Goal: Information Seeking & Learning: Find specific page/section

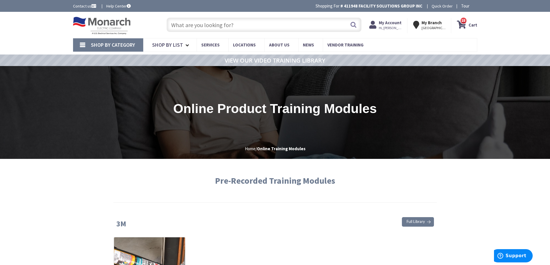
click at [211, 21] on input "text" at bounding box center [264, 25] width 195 height 14
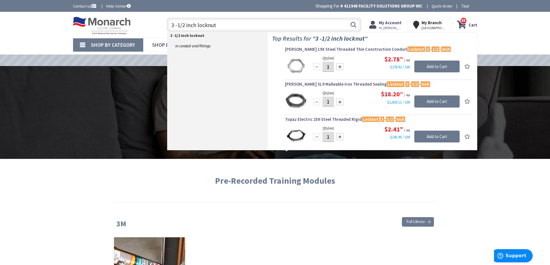
click at [229, 27] on input "3 -1/2 inch locknut" at bounding box center [264, 25] width 195 height 14
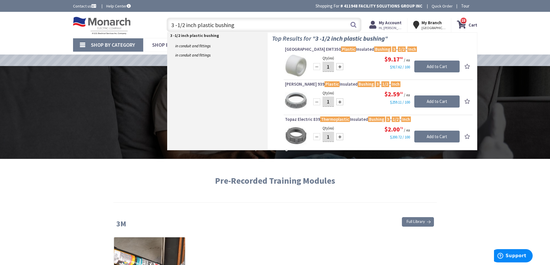
click at [277, 19] on input "3 -1/2 inch plastic bushing" at bounding box center [264, 25] width 195 height 14
type input "3"
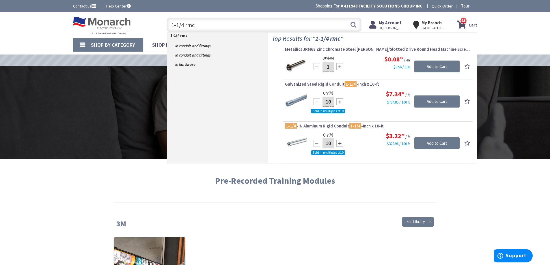
click at [215, 24] on input "1-1/4 rmc" at bounding box center [264, 25] width 195 height 14
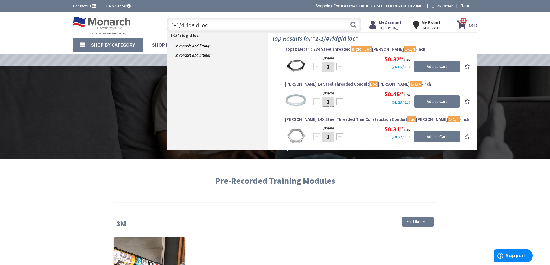
click at [229, 26] on input "1-1/4 ridgid loc" at bounding box center [264, 25] width 195 height 14
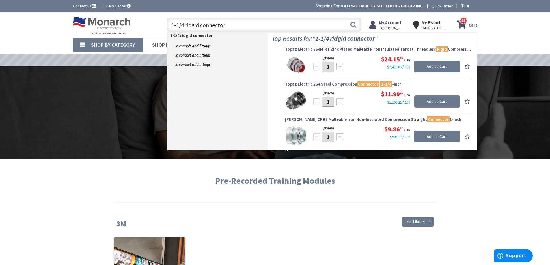
click at [227, 24] on input "1-1/4 ridgid connector" at bounding box center [264, 25] width 195 height 14
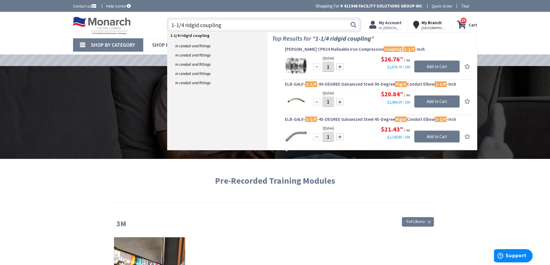
click at [244, 25] on input "1-1/4 ridgid coupling" at bounding box center [264, 25] width 195 height 14
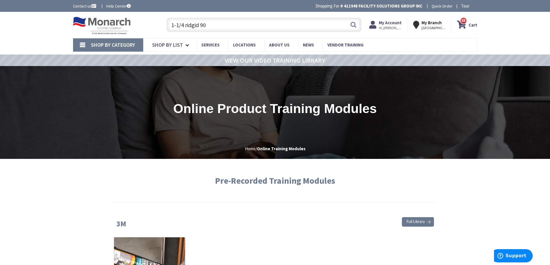
click at [232, 23] on input "1-1/4 ridgid 90" at bounding box center [264, 25] width 195 height 14
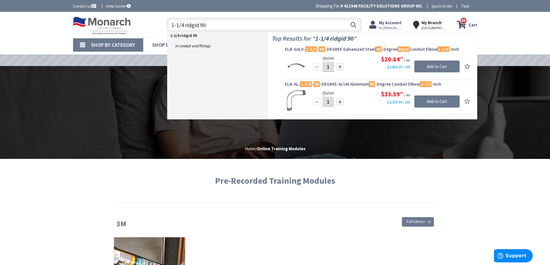
click at [215, 26] on input "1-1/4 ridgid 90" at bounding box center [264, 25] width 195 height 14
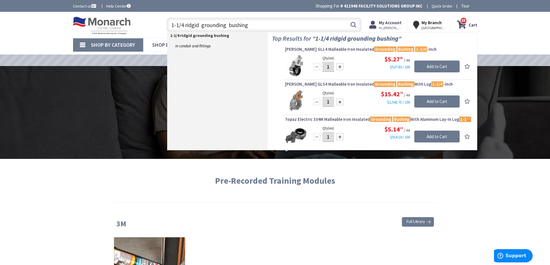
drag, startPoint x: 250, startPoint y: 25, endPoint x: 112, endPoint y: 34, distance: 138.1
click at [112, 34] on div "Toggle Nav 1-1/4 ridgid grounding bushing 1-1/4 ridgid grounding bushing Search…" at bounding box center [275, 24] width 413 height 19
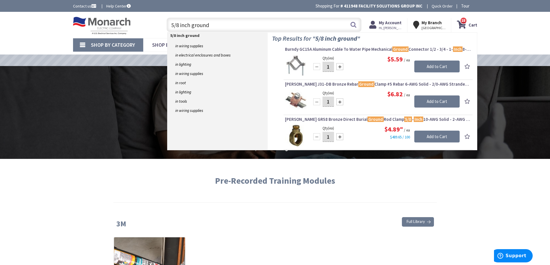
drag, startPoint x: 213, startPoint y: 25, endPoint x: 93, endPoint y: 19, distance: 119.7
click at [94, 19] on div "Toggle Nav 5/8 inch ground 5/8 inch ground Search 25 25 25 items Cart My Cart 2…" at bounding box center [275, 24] width 413 height 19
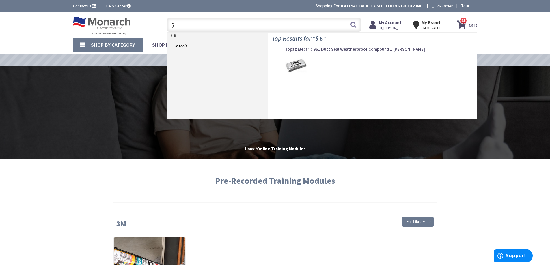
type input "$"
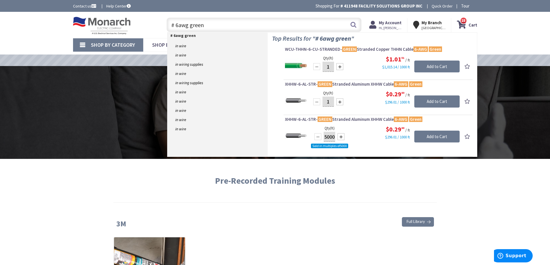
type input "# 6awg green"
drag, startPoint x: 228, startPoint y: 23, endPoint x: 148, endPoint y: 25, distance: 80.0
click at [148, 25] on div "Toggle Nav # 6awg green # 6awg green Search 25 25 25 items Cart My Cart 25 Close" at bounding box center [275, 24] width 413 height 19
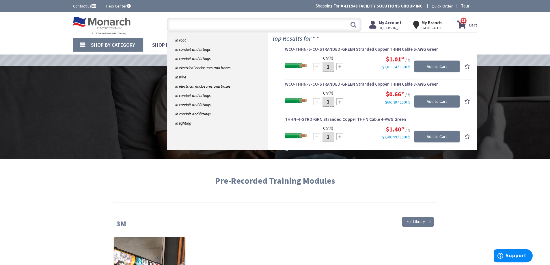
click at [220, 25] on input "text" at bounding box center [264, 25] width 195 height 14
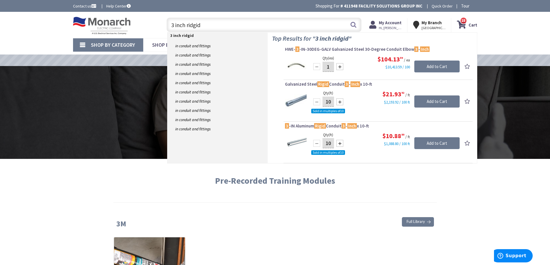
click at [233, 23] on input "3 inch ridgid" at bounding box center [264, 25] width 195 height 14
click at [228, 26] on input "3 inch ridgid" at bounding box center [264, 25] width 195 height 14
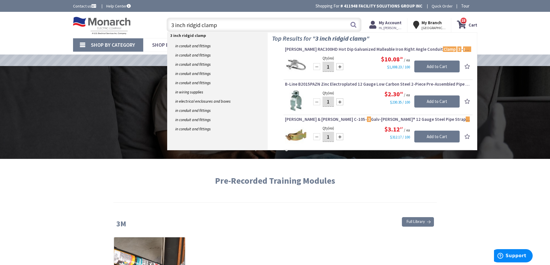
click at [227, 25] on input "3 inch ridgid clamp" at bounding box center [264, 25] width 195 height 14
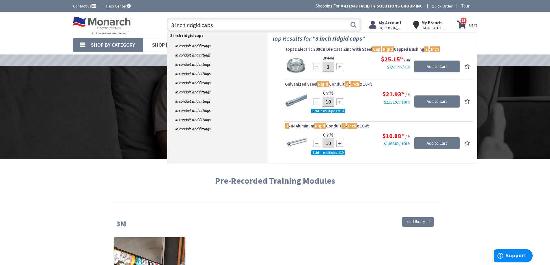
click at [223, 25] on input "3 inch ridgid caps" at bounding box center [264, 25] width 195 height 14
drag, startPoint x: 223, startPoint y: 25, endPoint x: 106, endPoint y: 30, distance: 116.8
click at [106, 30] on div "Toggle Nav 3 inch ridgid caps 3 inch ridgid caps Search 25 25 25 items Cart My …" at bounding box center [275, 24] width 413 height 19
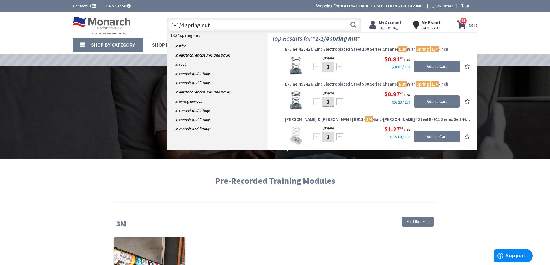
click at [225, 25] on input "1-1/4 spring nut" at bounding box center [264, 25] width 195 height 14
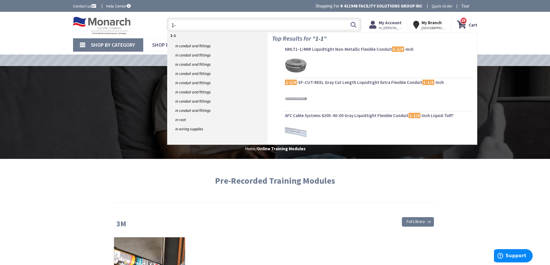
type input "1"
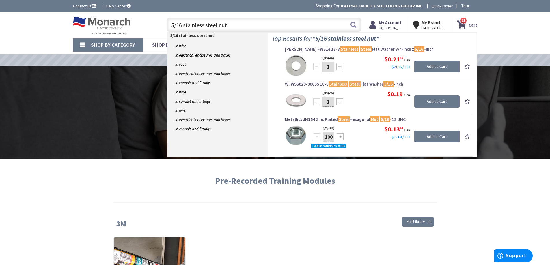
click at [232, 21] on input "5/16 stainless steel nut" at bounding box center [264, 25] width 195 height 14
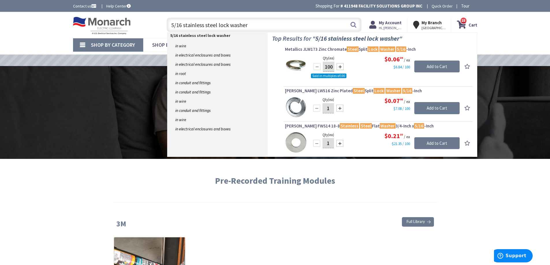
click at [261, 25] on input "5/16 stainless steel lock washer" at bounding box center [264, 25] width 195 height 14
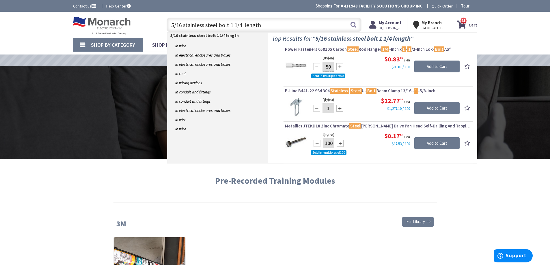
click at [292, 24] on input "5/16 stainless steel bolt 1 1/4 length" at bounding box center [264, 25] width 195 height 14
drag, startPoint x: 292, startPoint y: 24, endPoint x: 129, endPoint y: 20, distance: 163.2
click at [130, 20] on div "Toggle Nav 5/16 stainless steel bolt 1 1/4 length 5/16 stainless steel bolt 1 1…" at bounding box center [275, 24] width 413 height 19
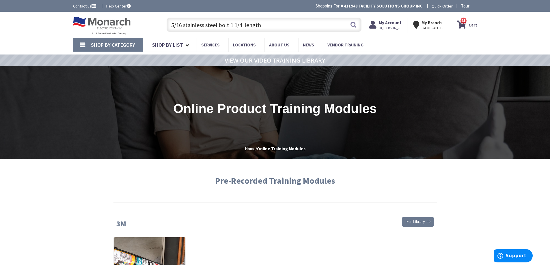
paste input "" Bolt Stainless Steel 1-1/4"
type input "5/16" Bolt Stainless Steel 1-1/4 length"
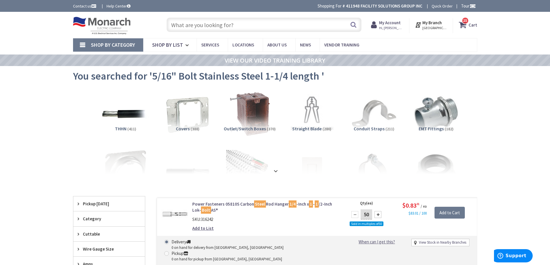
type input "[PERSON_NAME] [PERSON_NAME] Association, [STREET_ADDRESS]"
click at [233, 25] on input "text" at bounding box center [264, 25] width 195 height 14
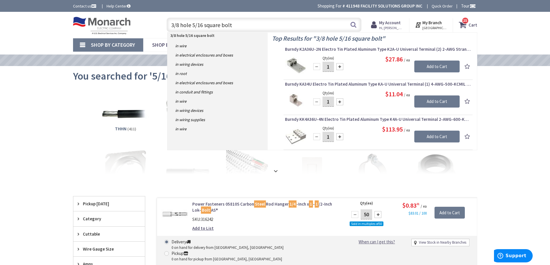
click at [237, 26] on input "3/8 hole 5/16 square bolt" at bounding box center [264, 25] width 195 height 14
drag, startPoint x: 239, startPoint y: 25, endPoint x: 105, endPoint y: 21, distance: 133.7
click at [105, 21] on div "Toggle Nav 3/8 hole 5/16 square bolt 3/8 hole 5/16 square bolt Search 25 25 25 …" at bounding box center [275, 24] width 413 height 19
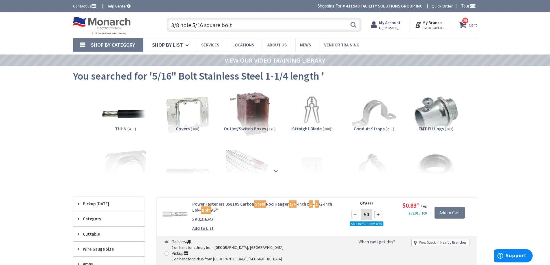
paste input "" Bolt Square Strut Washer"
type input "3/8 hole 5/16" Bolt Square Strut Washer"
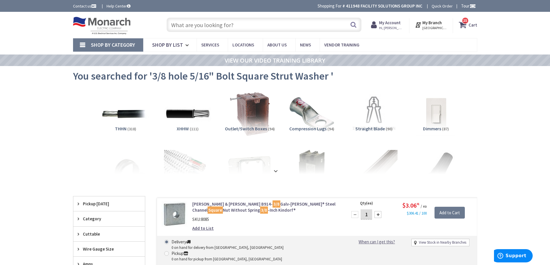
click at [245, 25] on input "text" at bounding box center [264, 25] width 195 height 14
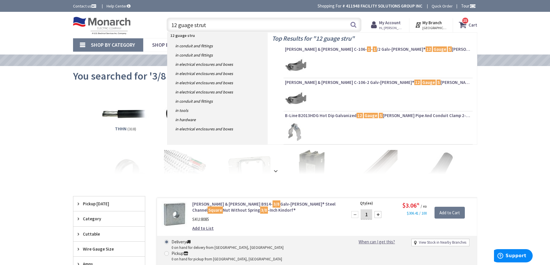
type input "12 guage strut"
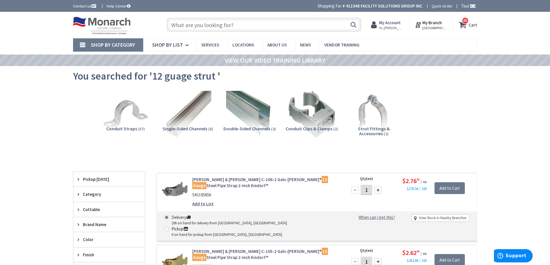
click at [175, 128] on span "Single-Sided Channels" at bounding box center [185, 129] width 45 height 6
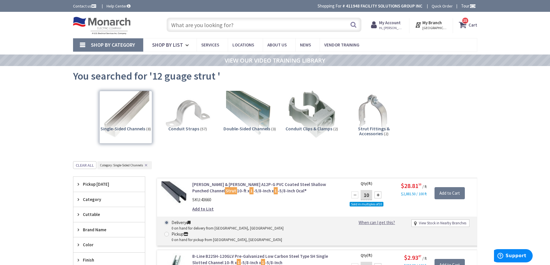
click at [257, 26] on input "text" at bounding box center [264, 25] width 195 height 14
paste input "12 gauge strut single side"
type input "12 gauge strut single side"
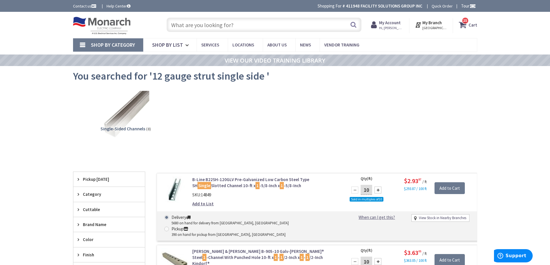
click at [226, 28] on input "text" at bounding box center [264, 25] width 195 height 14
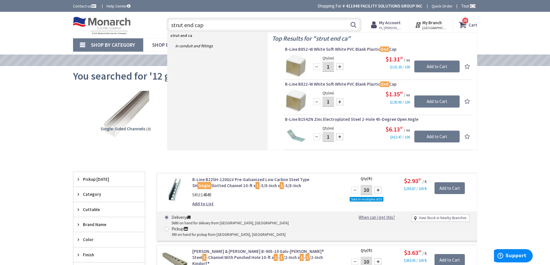
type input "strut end cap"
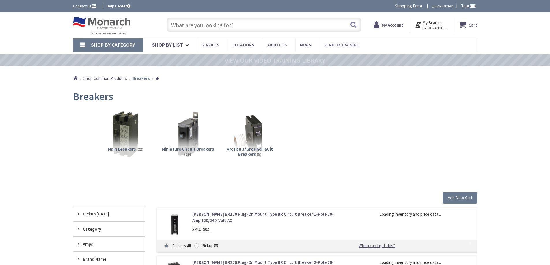
click at [210, 26] on input "text" at bounding box center [264, 25] width 195 height 14
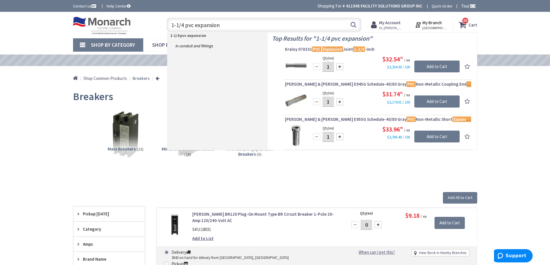
click at [257, 23] on input "1-1/4 pvc expansion" at bounding box center [264, 25] width 195 height 14
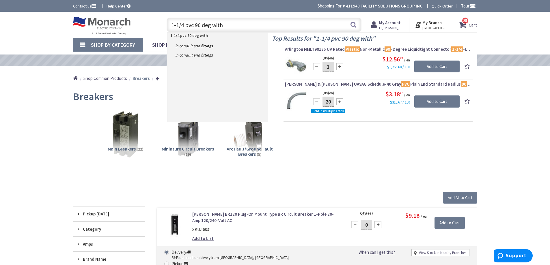
type input "1-1/4 pvc 90 deg with"
